Goal: Task Accomplishment & Management: Manage account settings

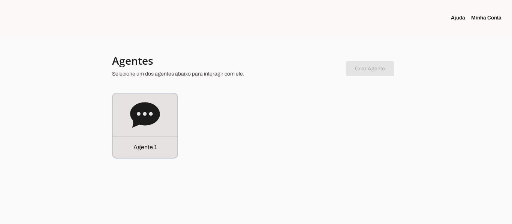
click at [397, 151] on div "Agente 1" at bounding box center [256, 126] width 288 height 66
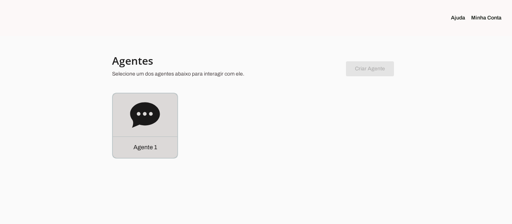
click at [148, 130] on icon at bounding box center [145, 115] width 30 height 30
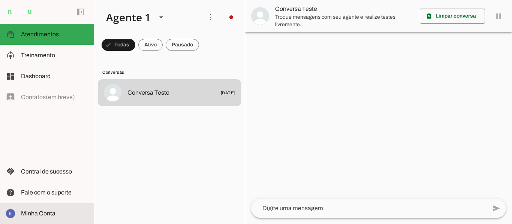
click at [30, 212] on span "Minha Conta" at bounding box center [38, 214] width 34 height 6
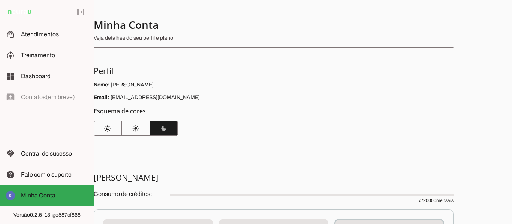
drag, startPoint x: 284, startPoint y: 157, endPoint x: 311, endPoint y: 160, distance: 26.8
click at [311, 160] on div "Minha Conta Veja detalhes do seu perfil e plano Perfil Nome: [PERSON_NAME] Emai…" at bounding box center [303, 112] width 418 height 224
click at [83, 7] on span at bounding box center [80, 12] width 18 height 18
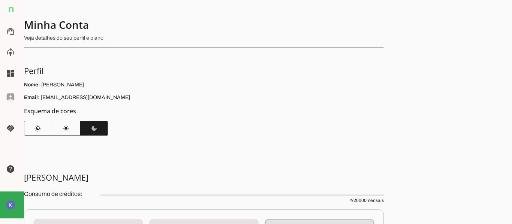
drag, startPoint x: 199, startPoint y: 107, endPoint x: 234, endPoint y: 113, distance: 35.5
click at [234, 113] on section "Minha Conta Veja detalhes do seu perfil e plano Perfil Nome: [PERSON_NAME] Emai…" at bounding box center [204, 77] width 360 height 118
drag, startPoint x: 144, startPoint y: 137, endPoint x: 194, endPoint y: 145, distance: 51.3
click at [194, 145] on div "Minha Conta Veja detalhes do seu perfil e plano Perfil Nome: [PERSON_NAME] Emai…" at bounding box center [268, 112] width 488 height 224
click at [68, 38] on p "Veja detalhes do seu perfil e plano" at bounding box center [201, 37] width 354 height 7
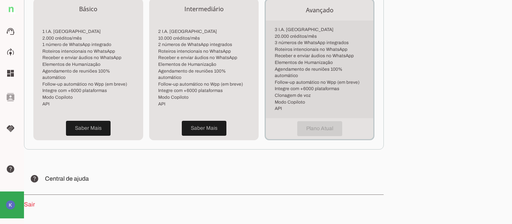
scroll to position [241, 0]
